Goal: Check status: Check status

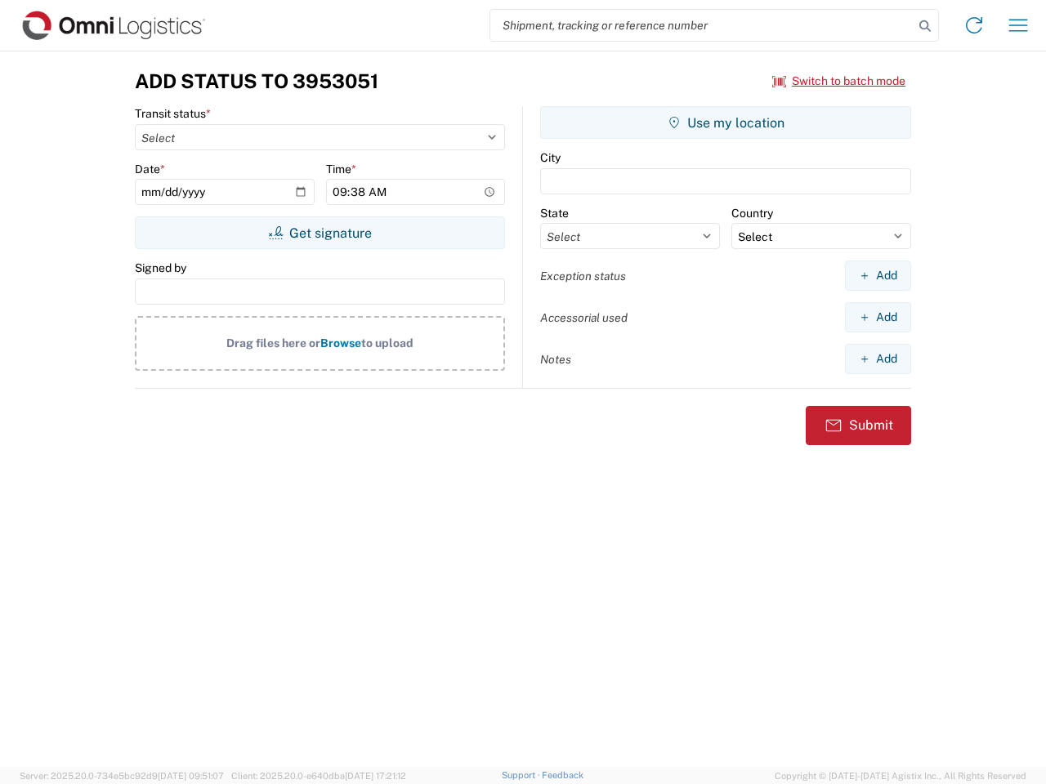
click at [702, 25] on input "search" at bounding box center [701, 25] width 423 height 31
click at [925, 26] on icon at bounding box center [924, 26] width 23 height 23
click at [974, 25] on icon at bounding box center [974, 25] width 26 height 26
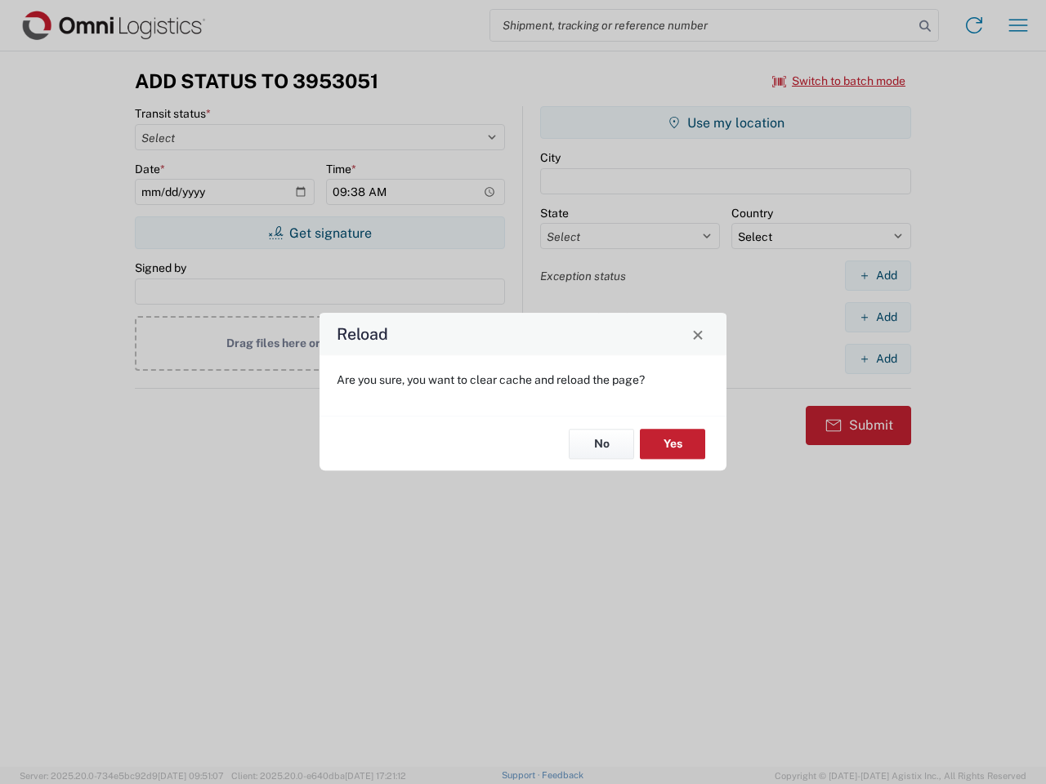
click at [1018, 25] on div "Reload Are you sure, you want to clear cache and reload the page? No Yes" at bounding box center [523, 392] width 1046 height 784
click at [839, 81] on div "Reload Are you sure, you want to clear cache and reload the page? No Yes" at bounding box center [523, 392] width 1046 height 784
click at [319, 233] on div "Reload Are you sure, you want to clear cache and reload the page? No Yes" at bounding box center [523, 392] width 1046 height 784
click at [725, 123] on div "Reload Are you sure, you want to clear cache and reload the page? No Yes" at bounding box center [523, 392] width 1046 height 784
click at [877, 275] on div "Reload Are you sure, you want to clear cache and reload the page? No Yes" at bounding box center [523, 392] width 1046 height 784
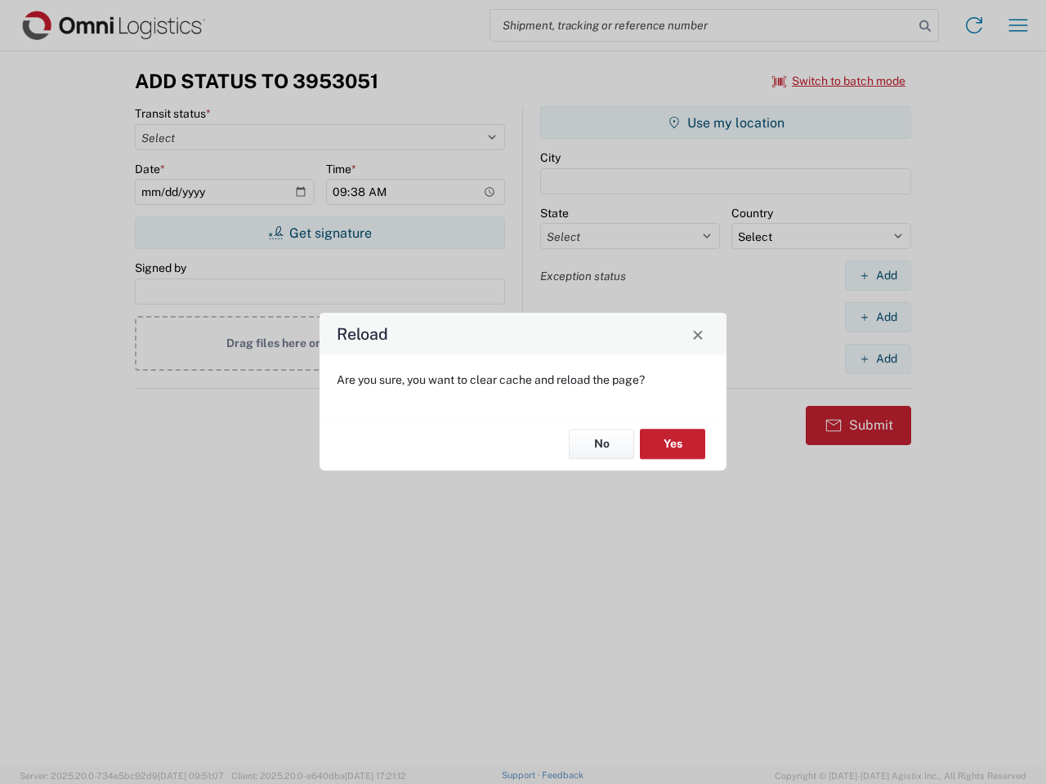
click at [877, 317] on div "Reload Are you sure, you want to clear cache and reload the page? No Yes" at bounding box center [523, 392] width 1046 height 784
click at [877, 359] on div "Reload Are you sure, you want to clear cache and reload the page? No Yes" at bounding box center [523, 392] width 1046 height 784
